Goal: Task Accomplishment & Management: Use online tool/utility

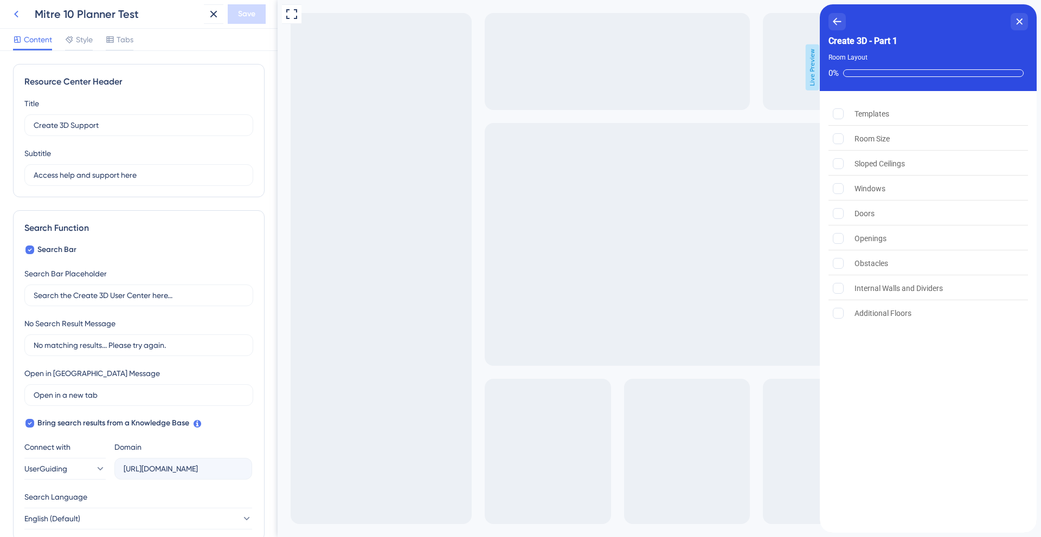
click at [19, 10] on icon at bounding box center [16, 14] width 13 height 13
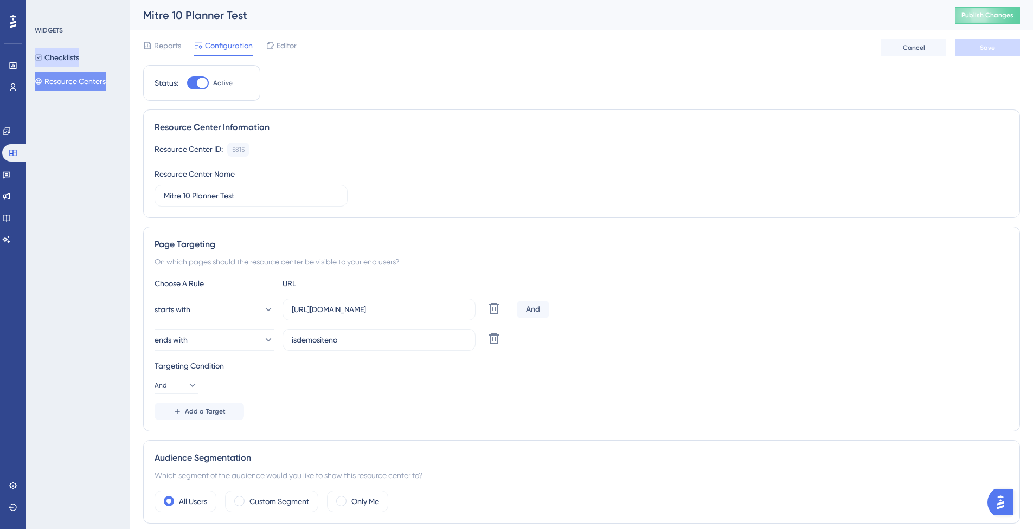
click at [66, 52] on button "Checklists" at bounding box center [57, 58] width 44 height 20
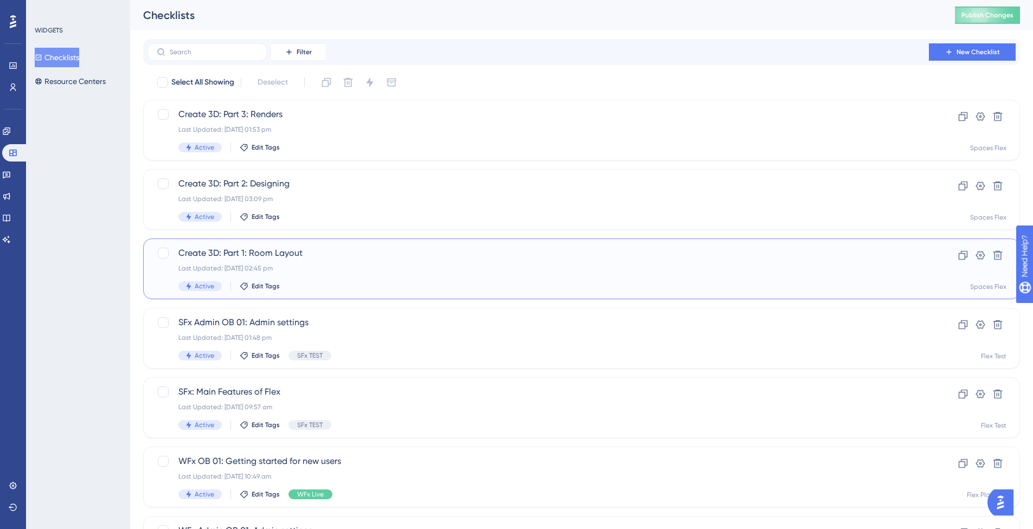
click at [335, 262] on div "Create 3D: Part 1: Room Layout Last Updated: [DATE] 02:45 pm Active Edit Tags" at bounding box center [538, 269] width 720 height 44
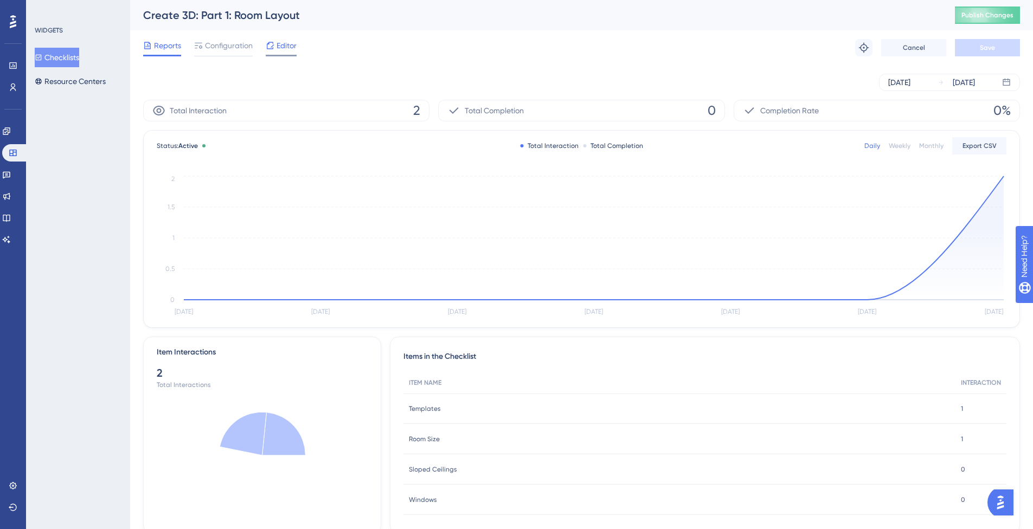
click at [283, 47] on span "Editor" at bounding box center [287, 45] width 20 height 13
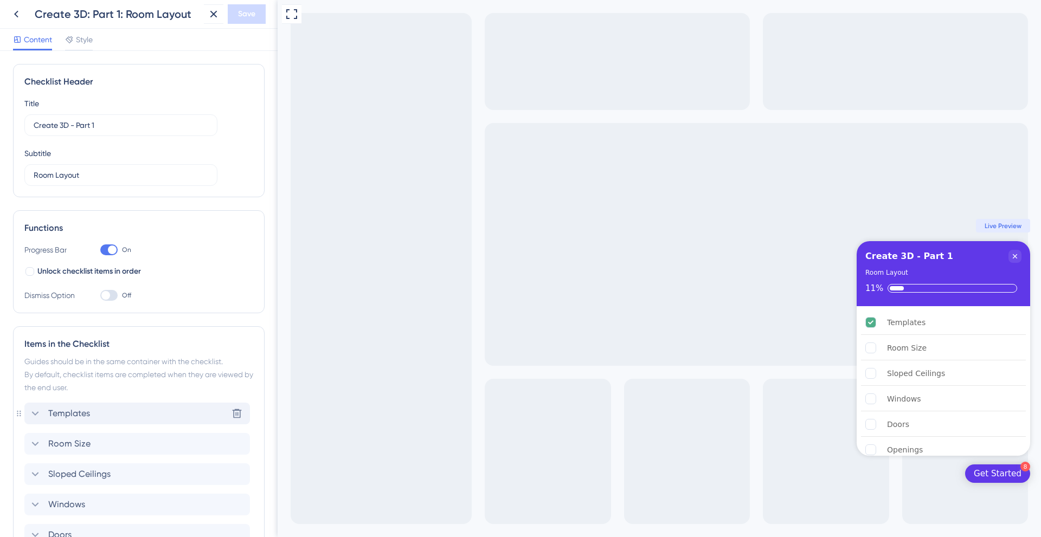
click at [24, 415] on div "Templates Delete" at bounding box center [137, 414] width 226 height 22
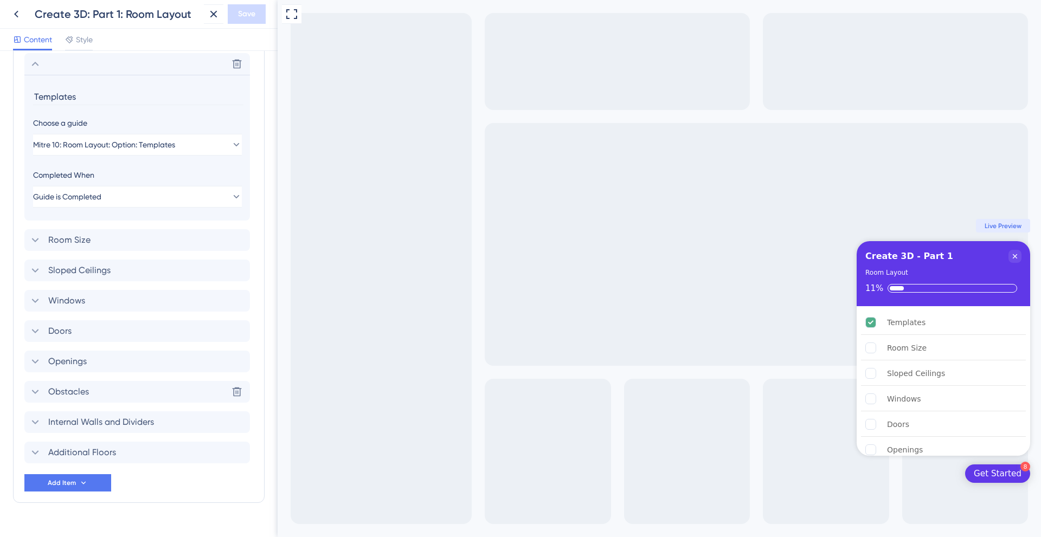
scroll to position [352, 0]
click at [209, 139] on button "Mitre 10: Room Layout: Option: Templates" at bounding box center [137, 143] width 209 height 22
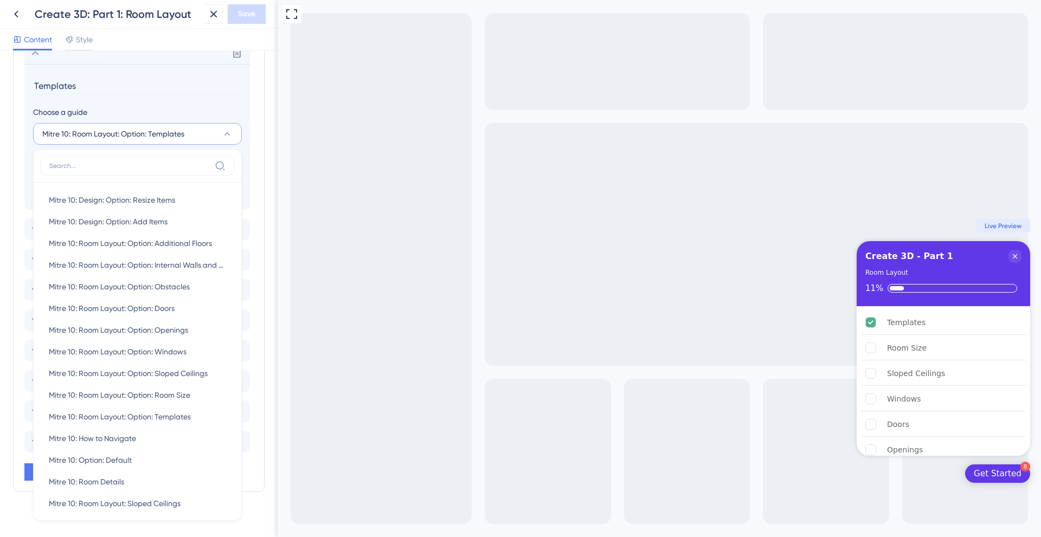
scroll to position [399, 0]
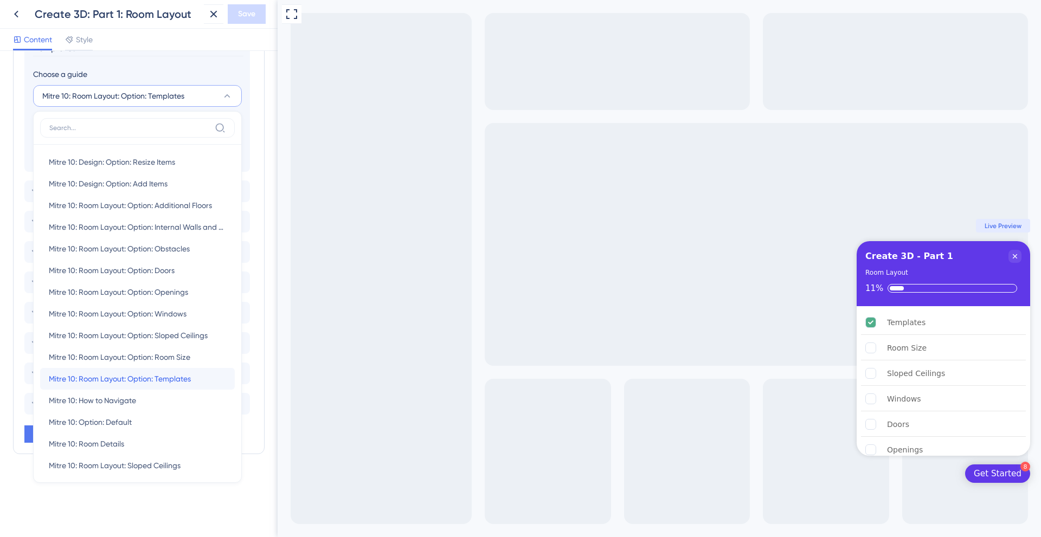
click at [160, 380] on span "Mitre 10: Room Layout: Option: Templates" at bounding box center [120, 379] width 142 height 13
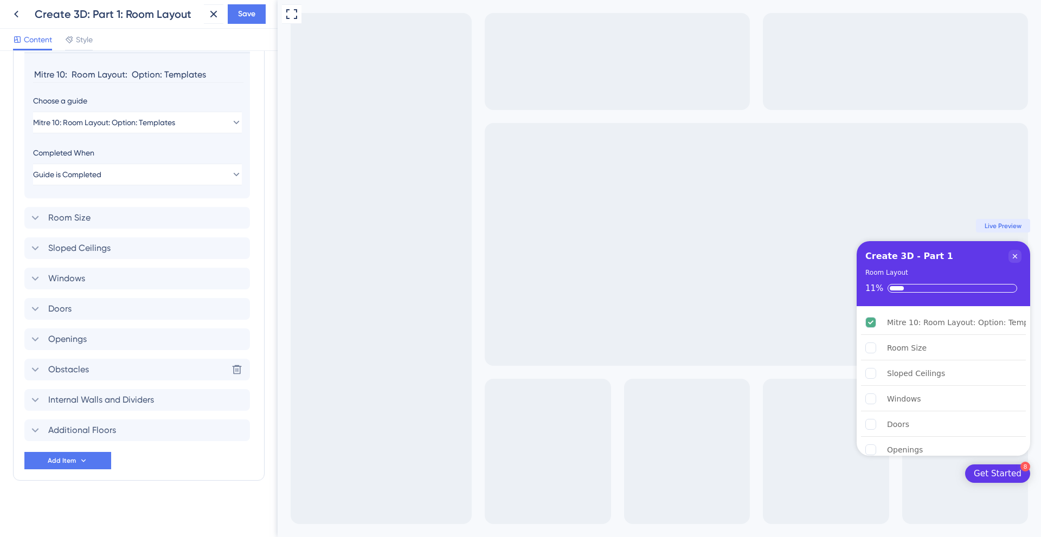
scroll to position [372, 0]
drag, startPoint x: 164, startPoint y: 76, endPoint x: -170, endPoint y: 74, distance: 333.5
click at [0, 0] on html "Create 3D: Part 1: Room Layout Save Content Style Checklist Header Title Create…" at bounding box center [520, 0] width 1041 height 0
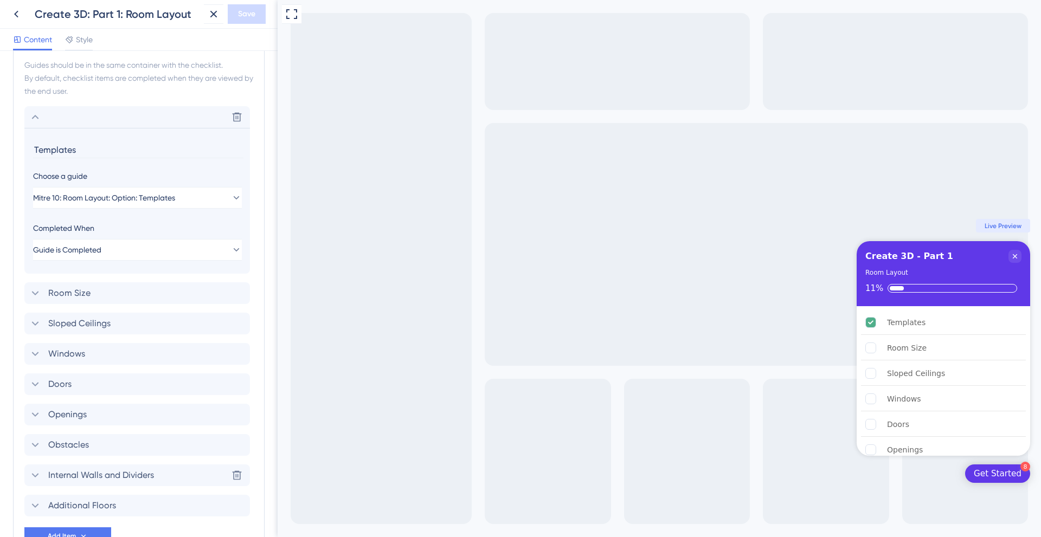
scroll to position [209, 0]
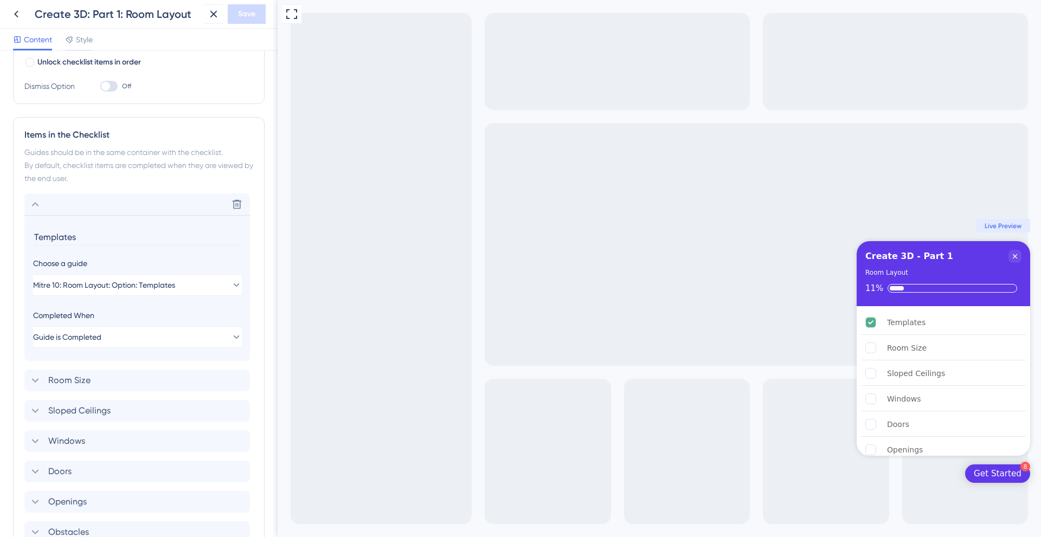
type input "Templates"
click at [249, 139] on div "Items in the Checklist Guides should be in the same container with the checklis…" at bounding box center [139, 380] width 252 height 527
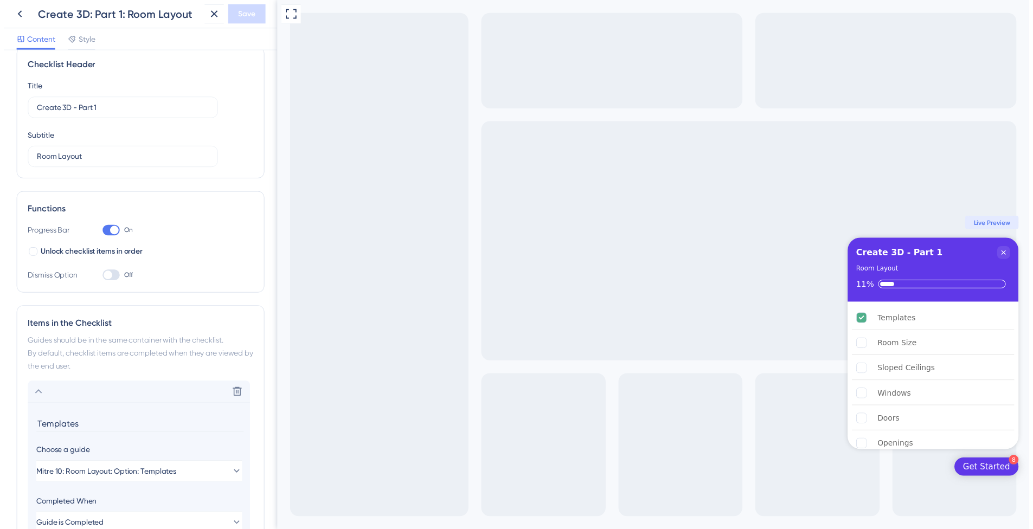
scroll to position [0, 0]
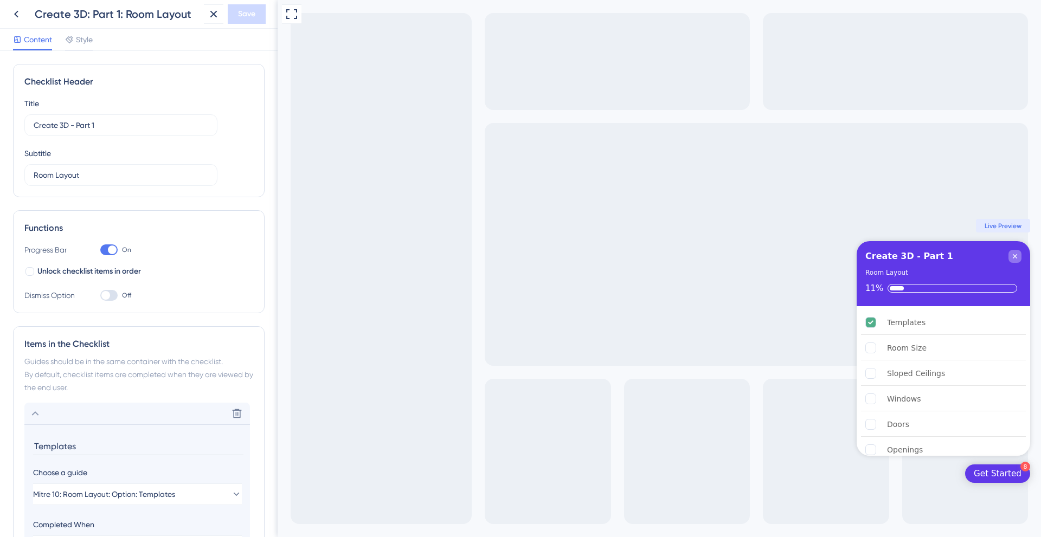
click at [1011, 258] on icon "Close Checklist" at bounding box center [1015, 256] width 9 height 9
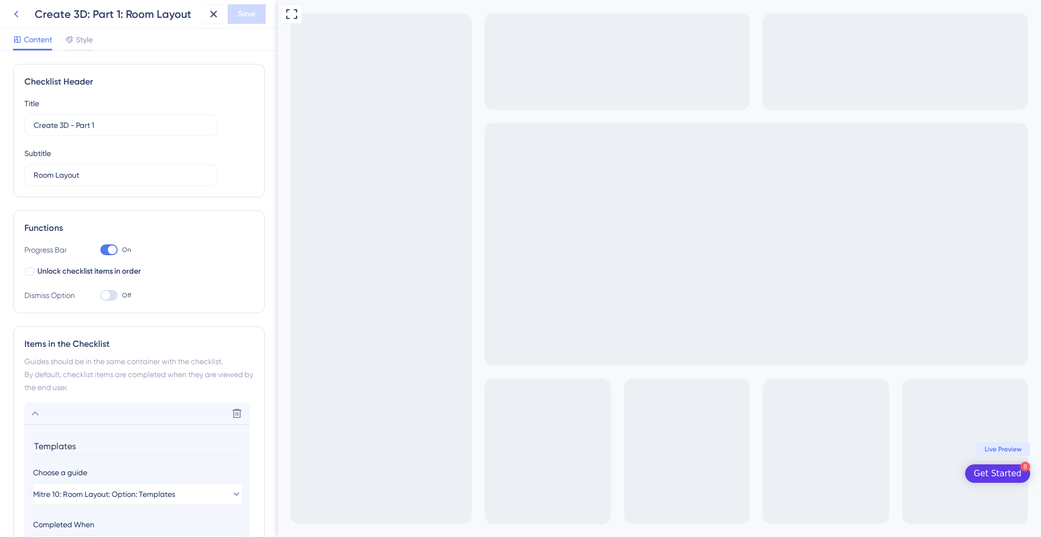
click at [20, 11] on icon at bounding box center [16, 14] width 13 height 13
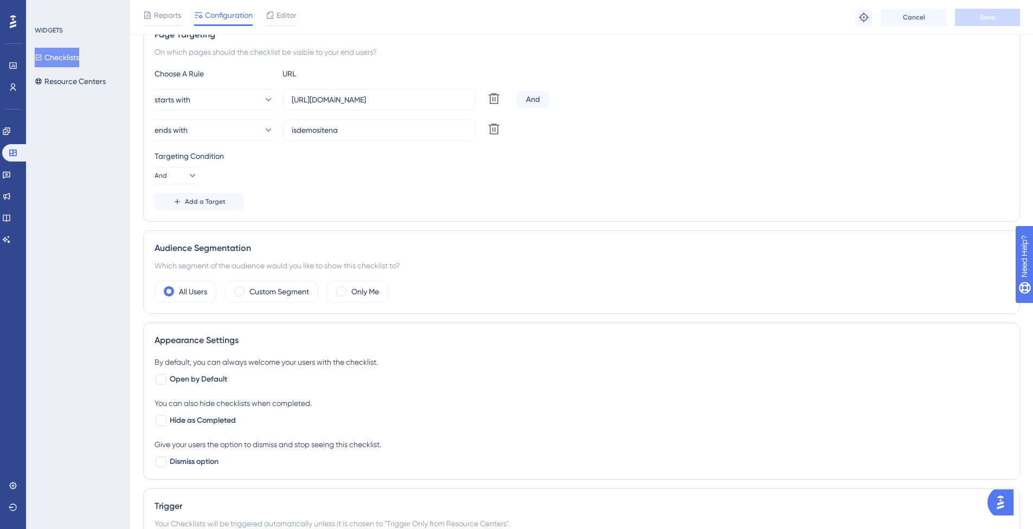
scroll to position [217, 0]
